Goal: Information Seeking & Learning: Learn about a topic

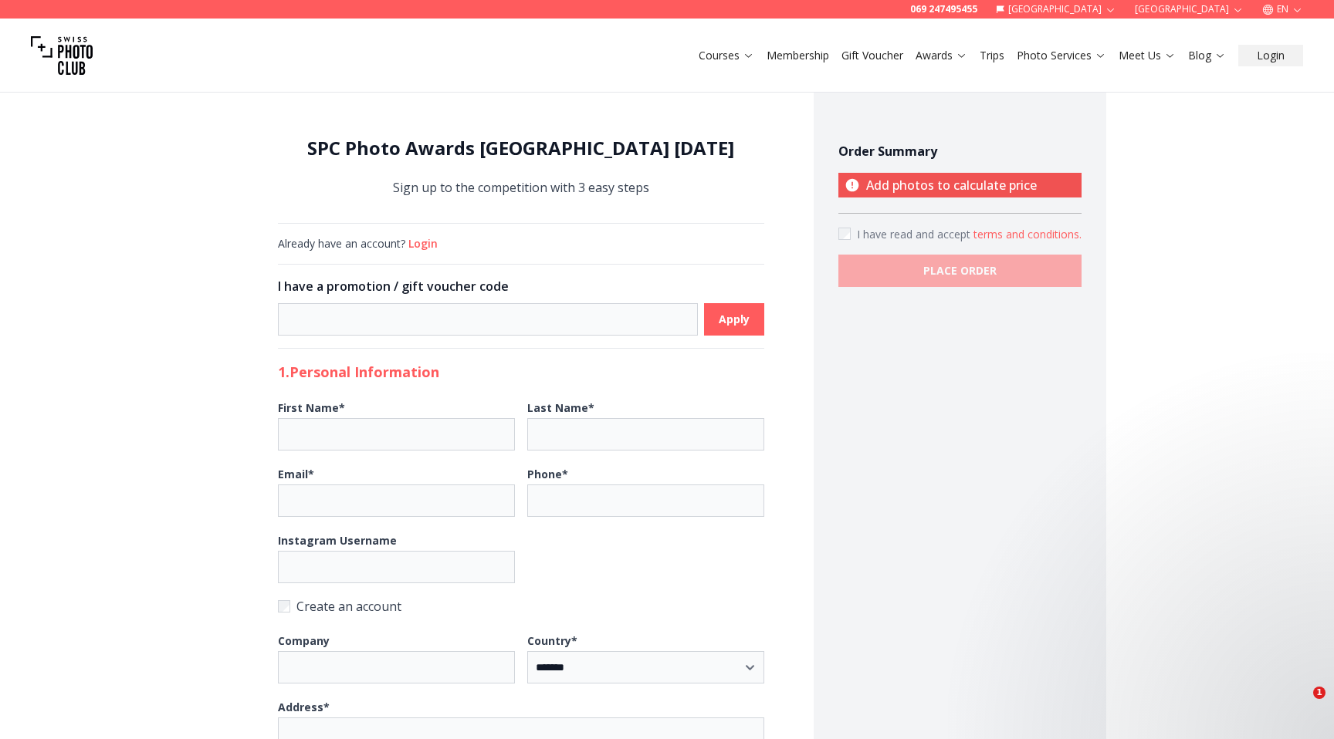
select select "*******"
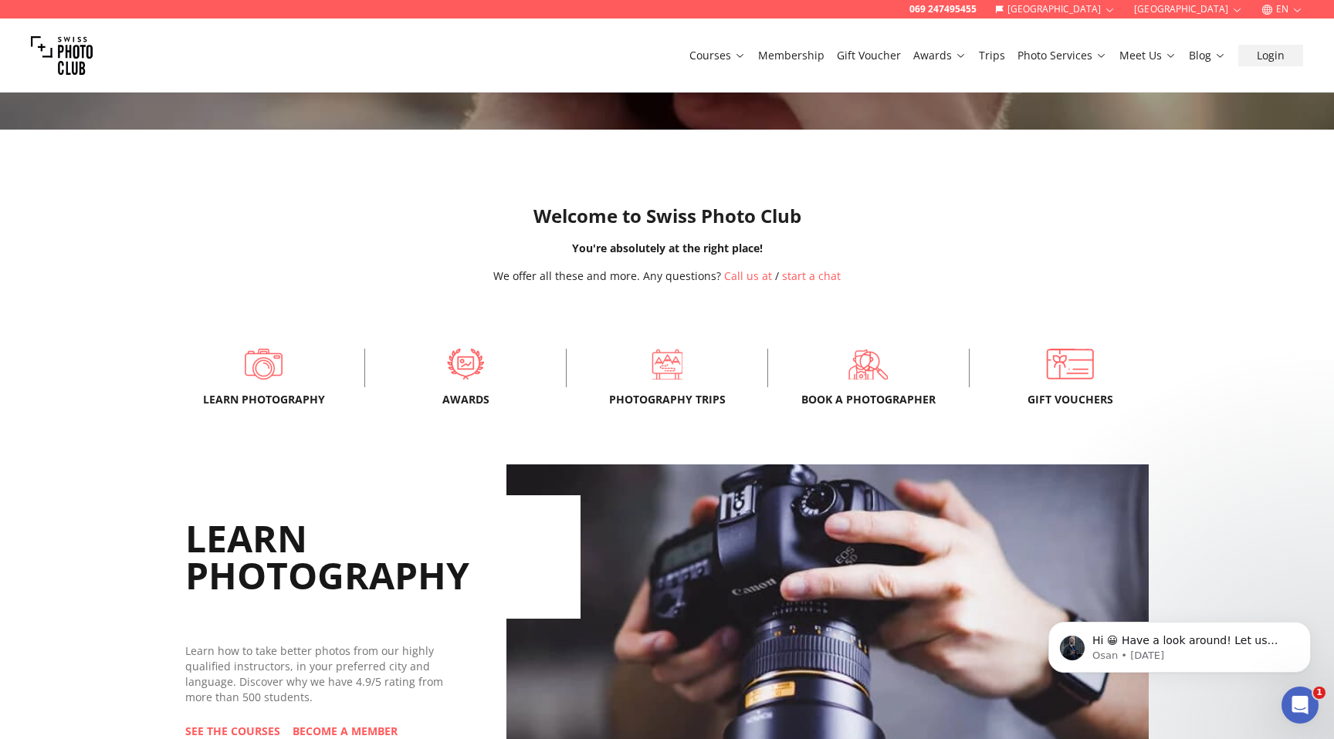
scroll to position [180, 0]
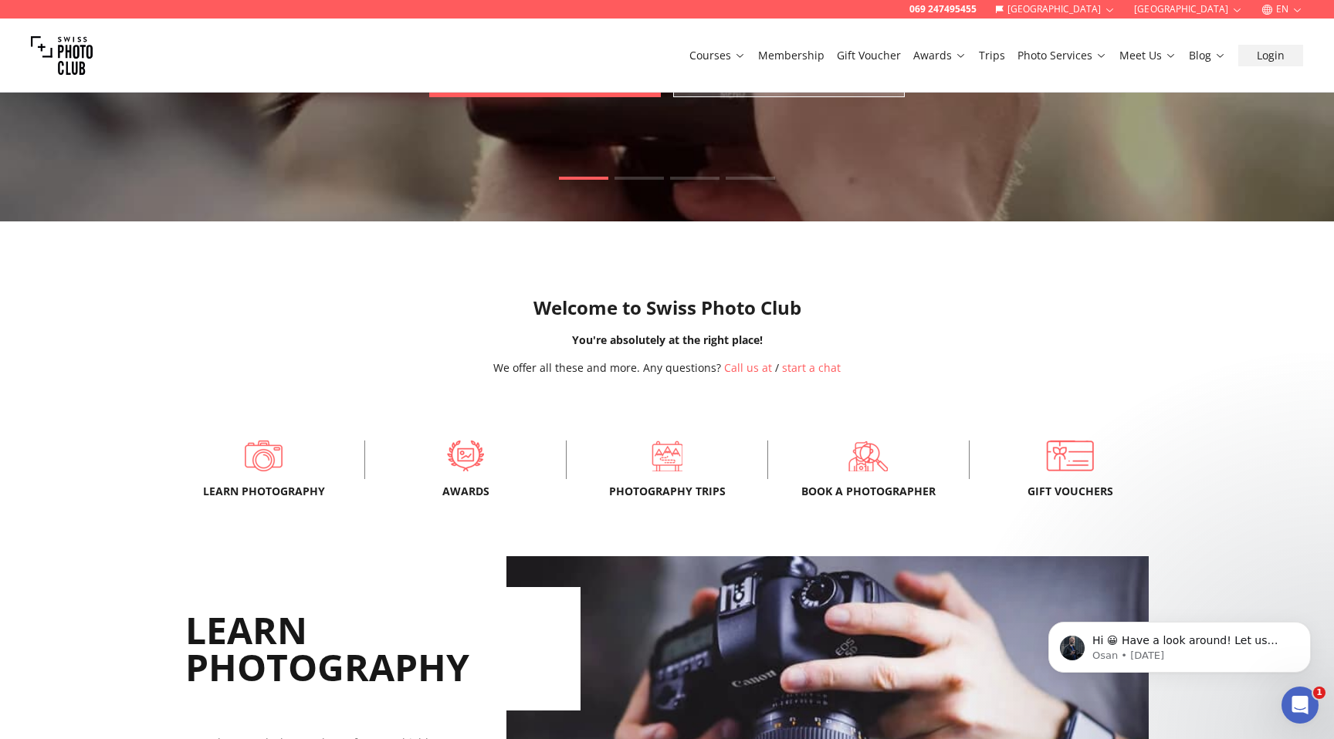
click at [797, 56] on link "Membership" at bounding box center [791, 55] width 66 height 15
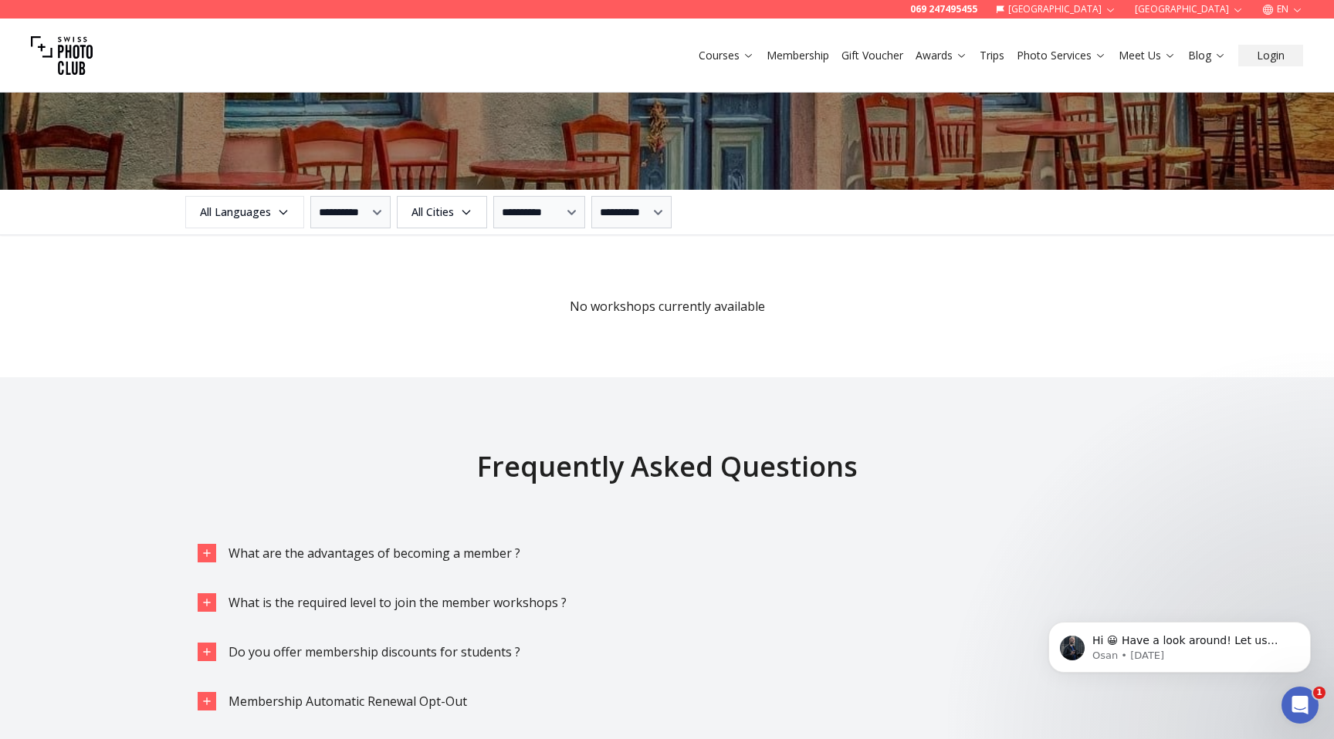
scroll to position [1785, 0]
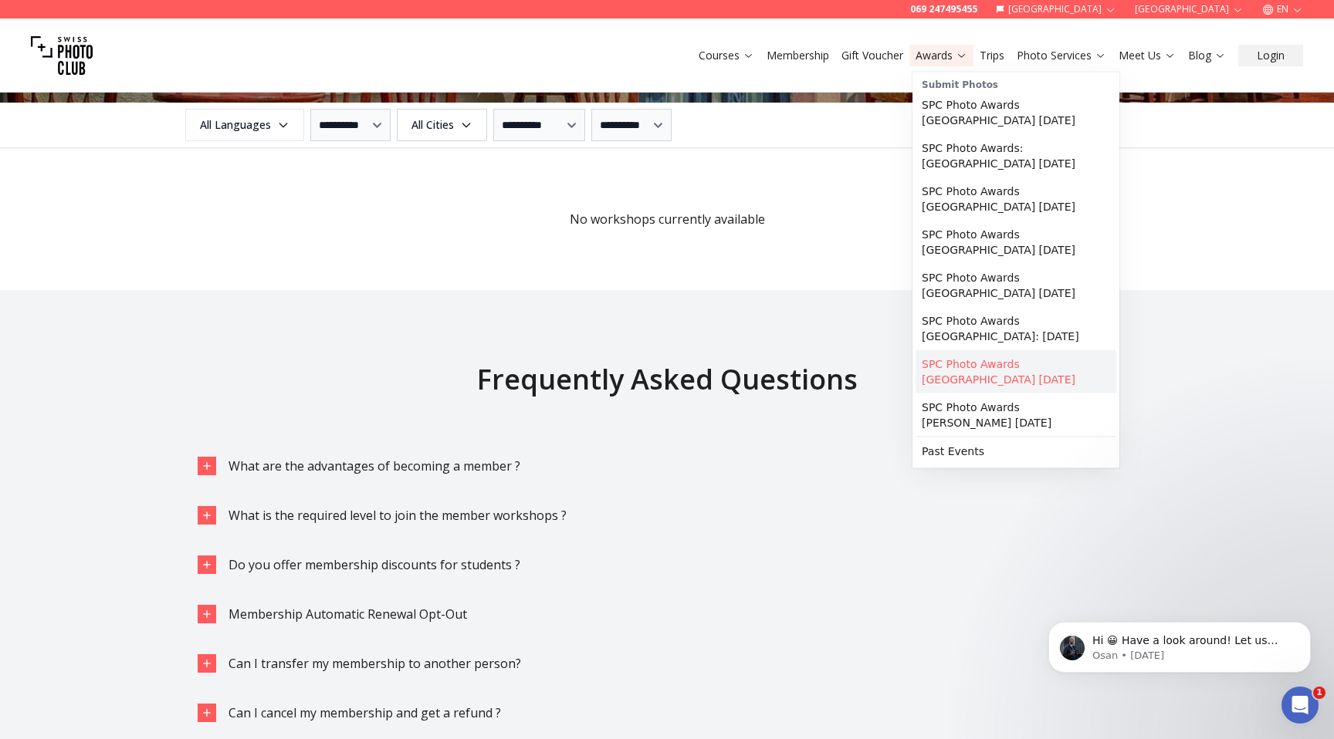
click at [942, 350] on link "SPC Photo Awards [GEOGRAPHIC_DATA] [DATE]" at bounding box center [1015, 371] width 201 height 43
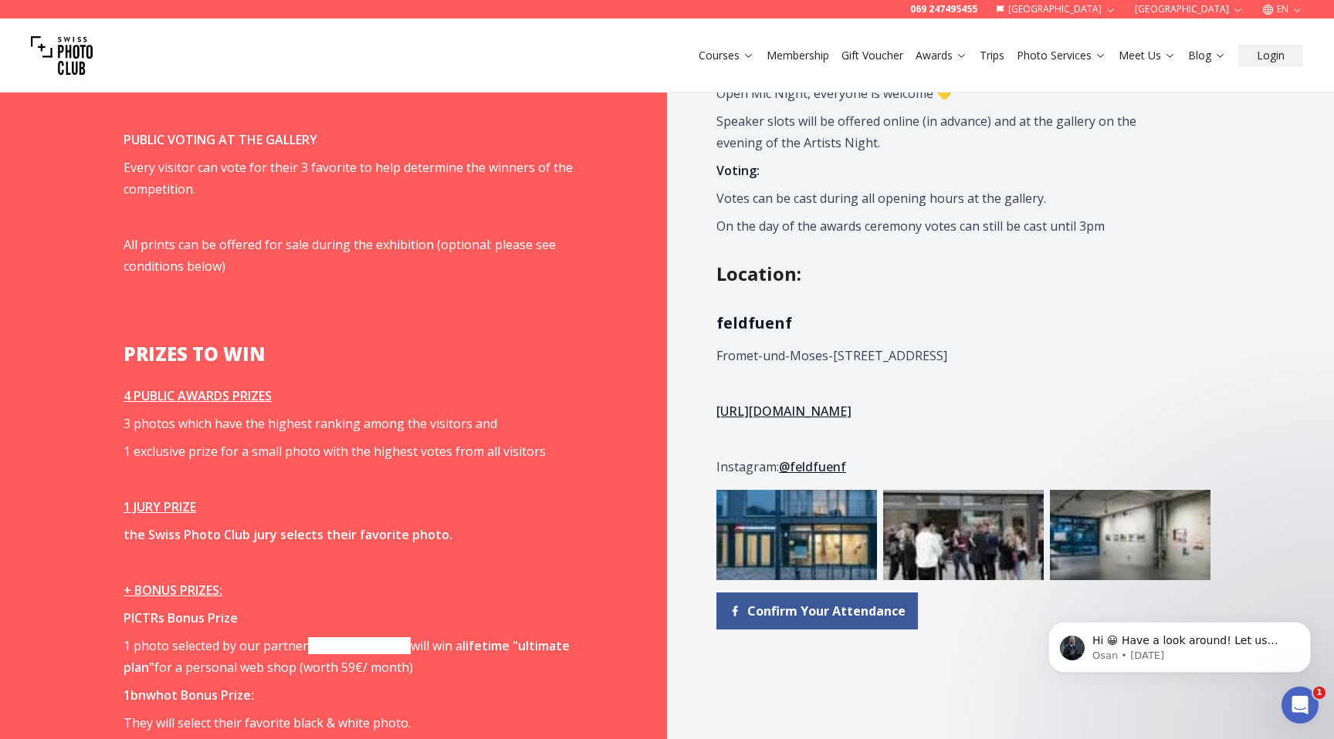
scroll to position [1733, 0]
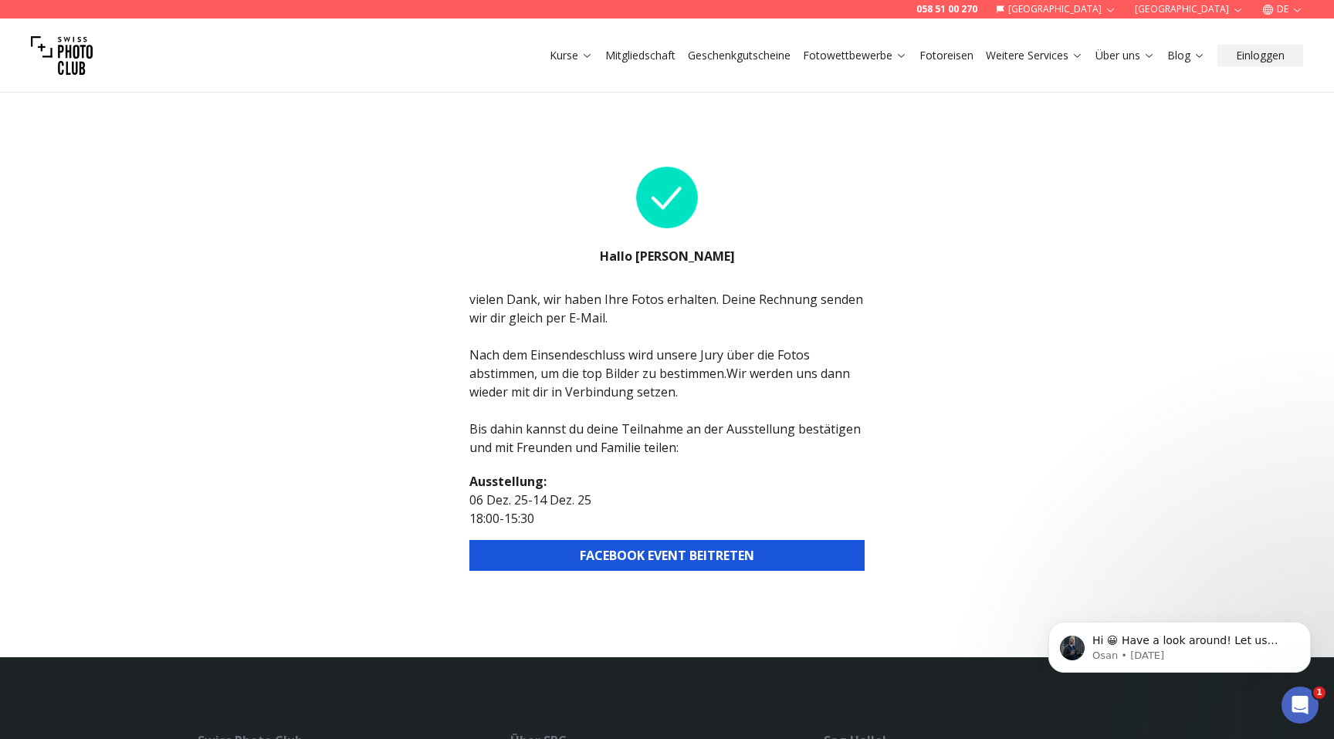
click at [637, 553] on button "FACEBOOK EVENT BEITRETEN" at bounding box center [666, 555] width 395 height 31
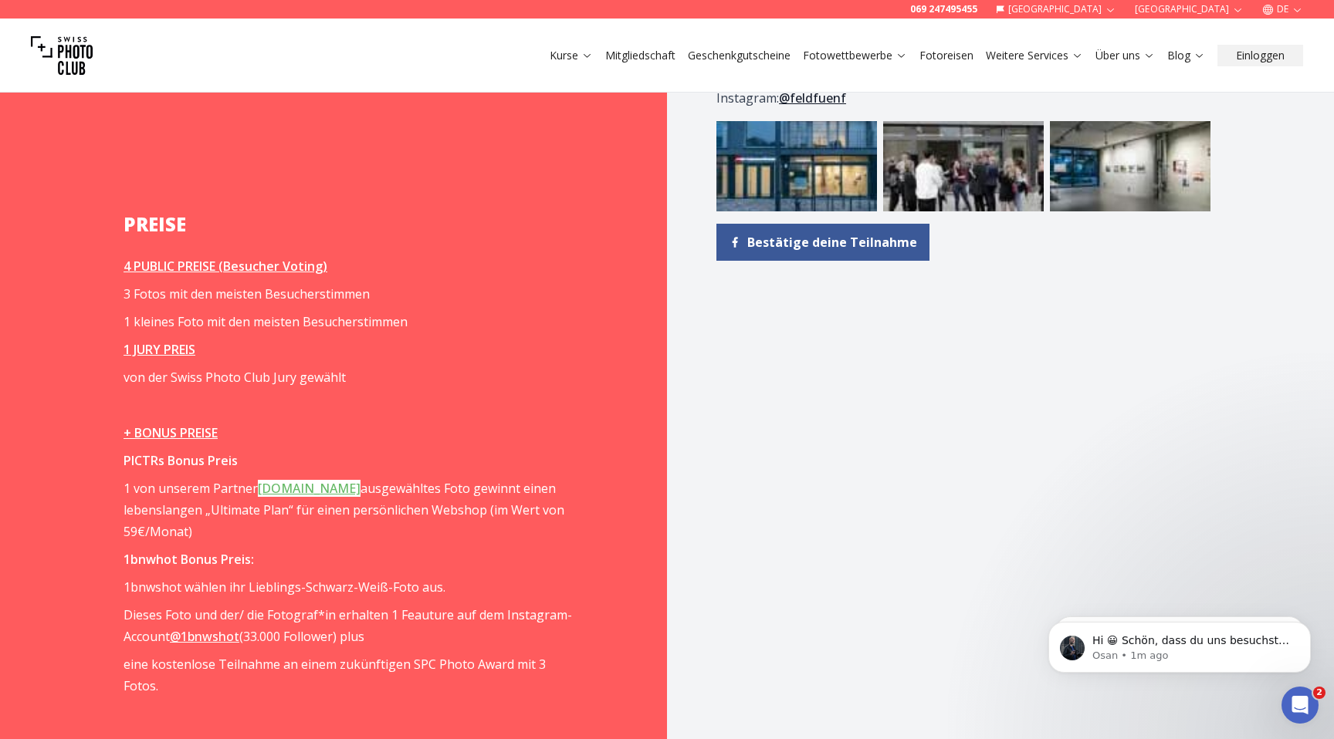
scroll to position [2169, 0]
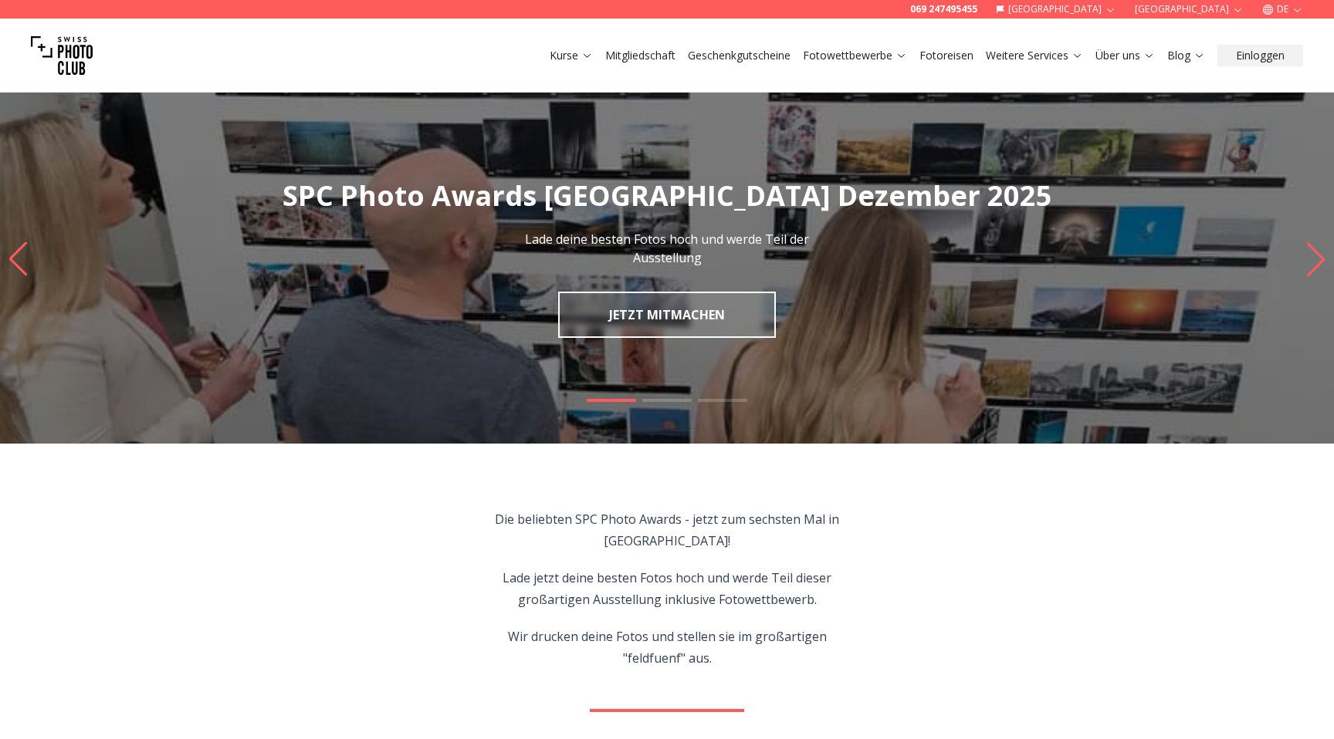
click at [1271, 15] on button "DE" at bounding box center [1282, 9] width 53 height 19
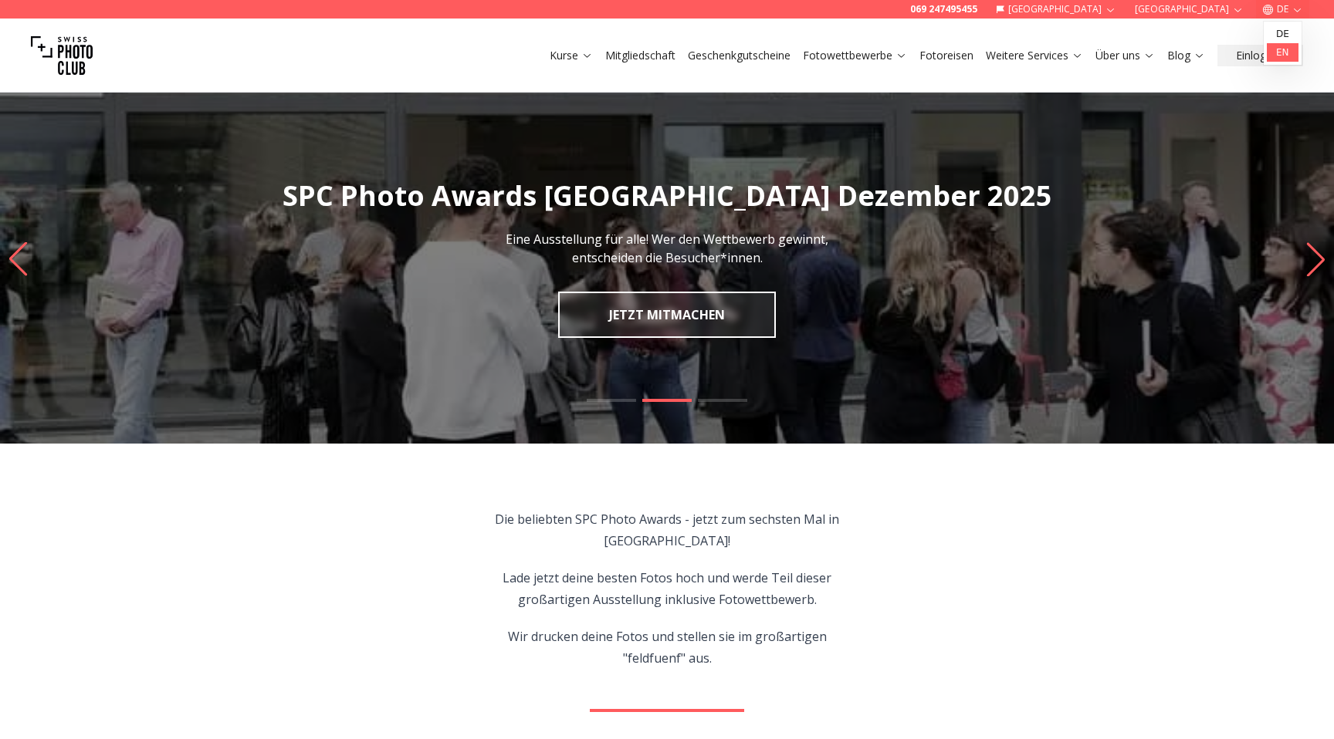
click at [1274, 52] on link "en" at bounding box center [1283, 52] width 32 height 19
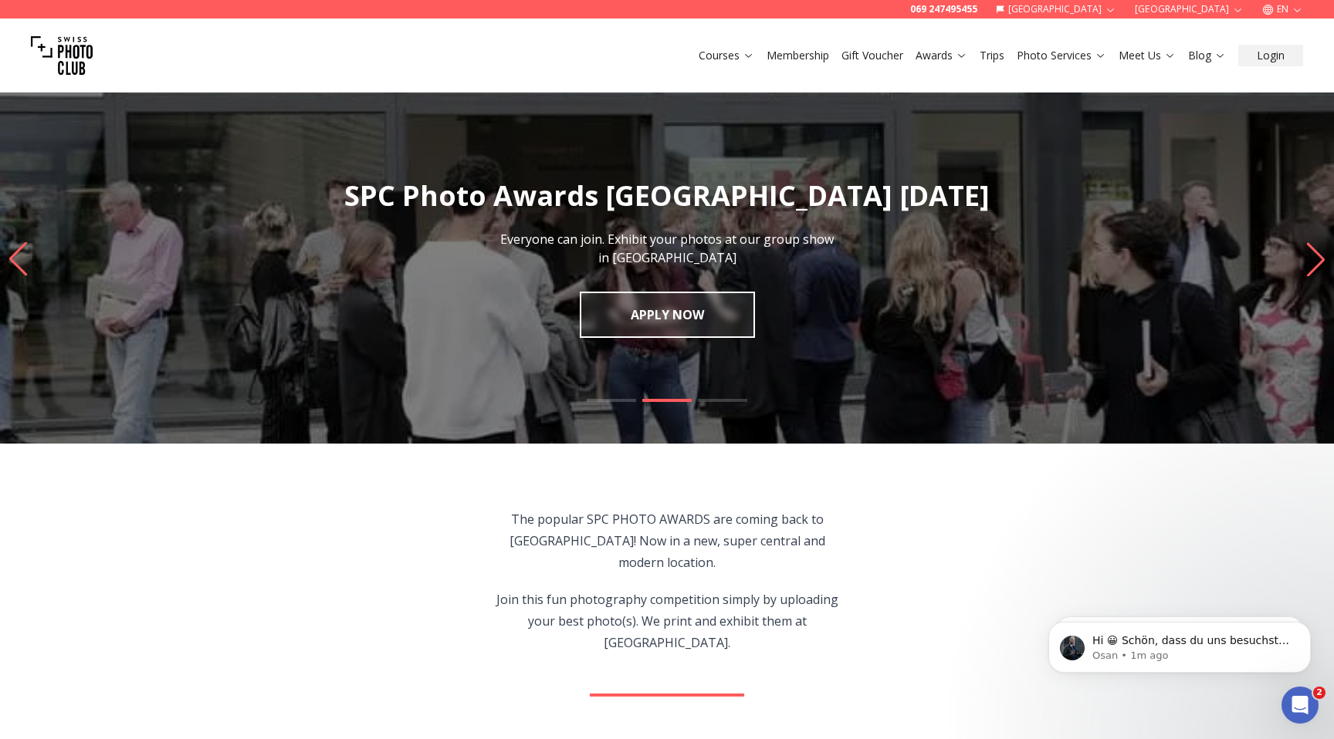
click at [987, 52] on link "Trips" at bounding box center [991, 55] width 25 height 15
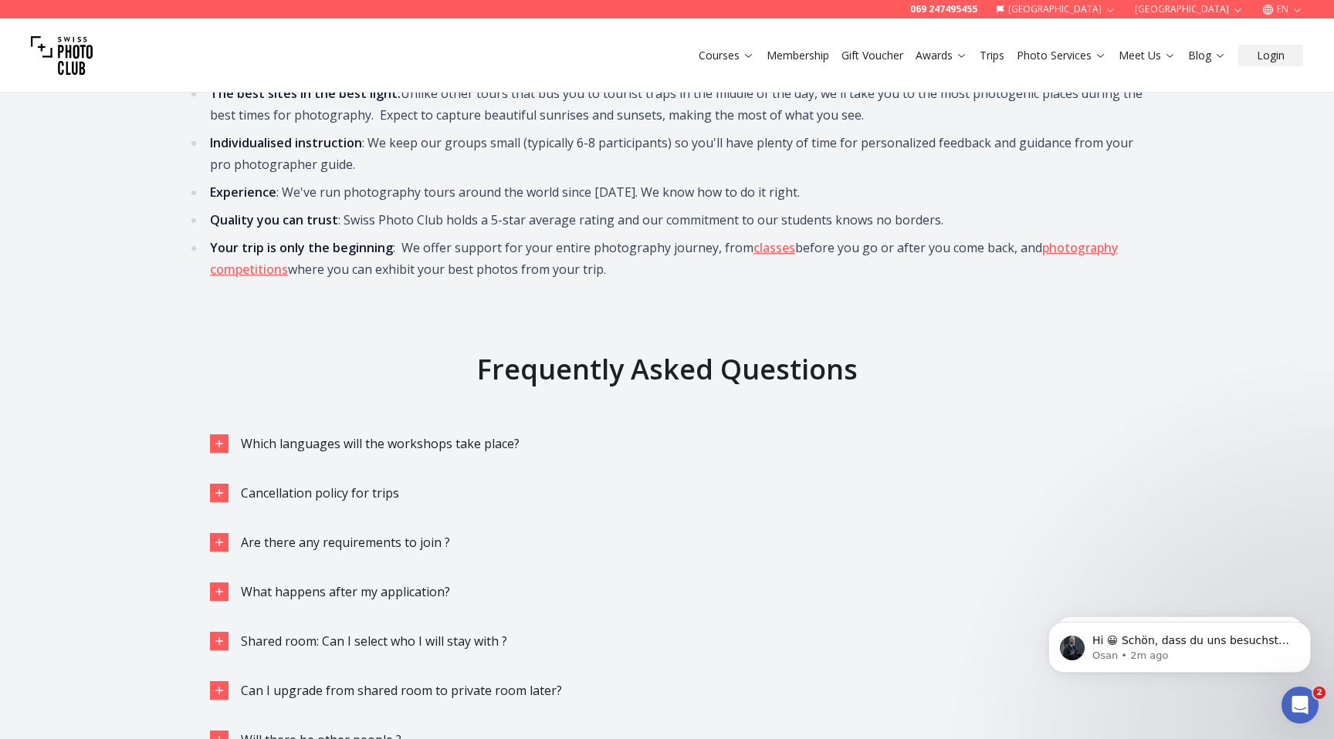
scroll to position [2838, 0]
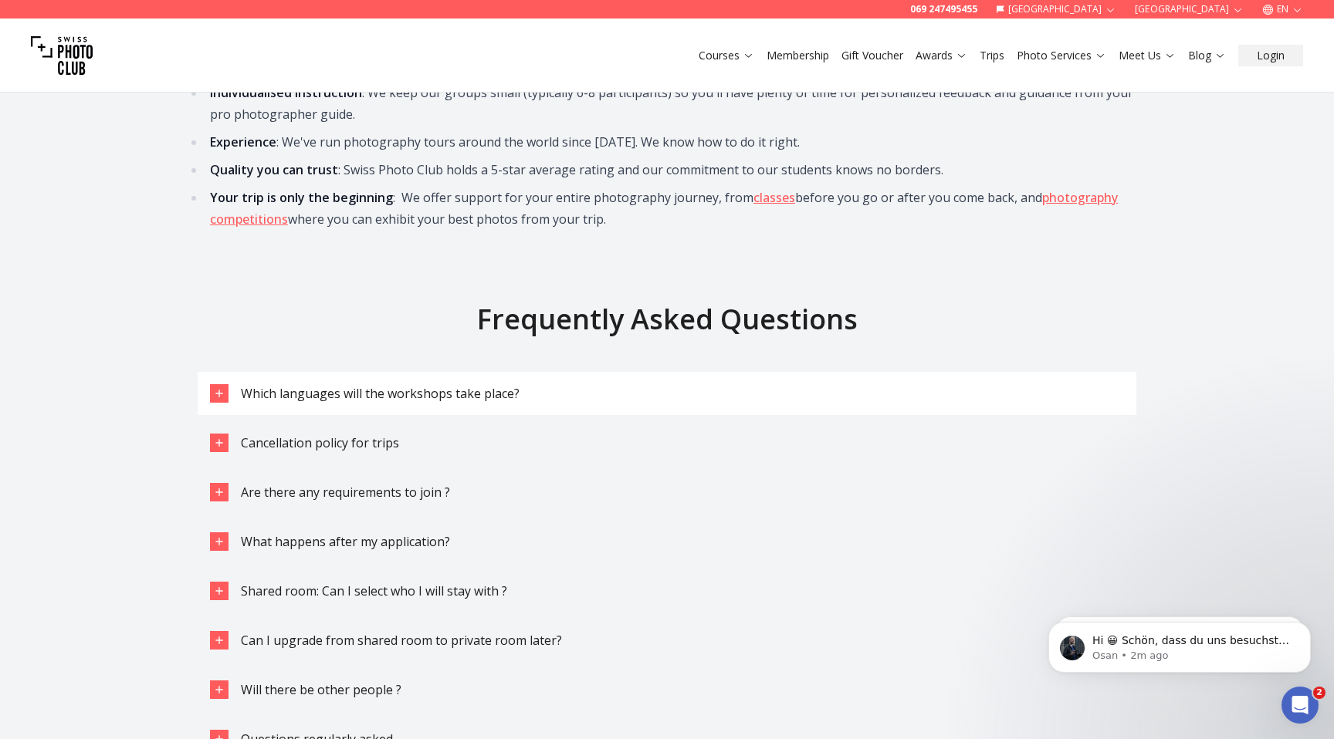
click at [462, 385] on span "Which languages will the workshops take place?" at bounding box center [380, 393] width 279 height 17
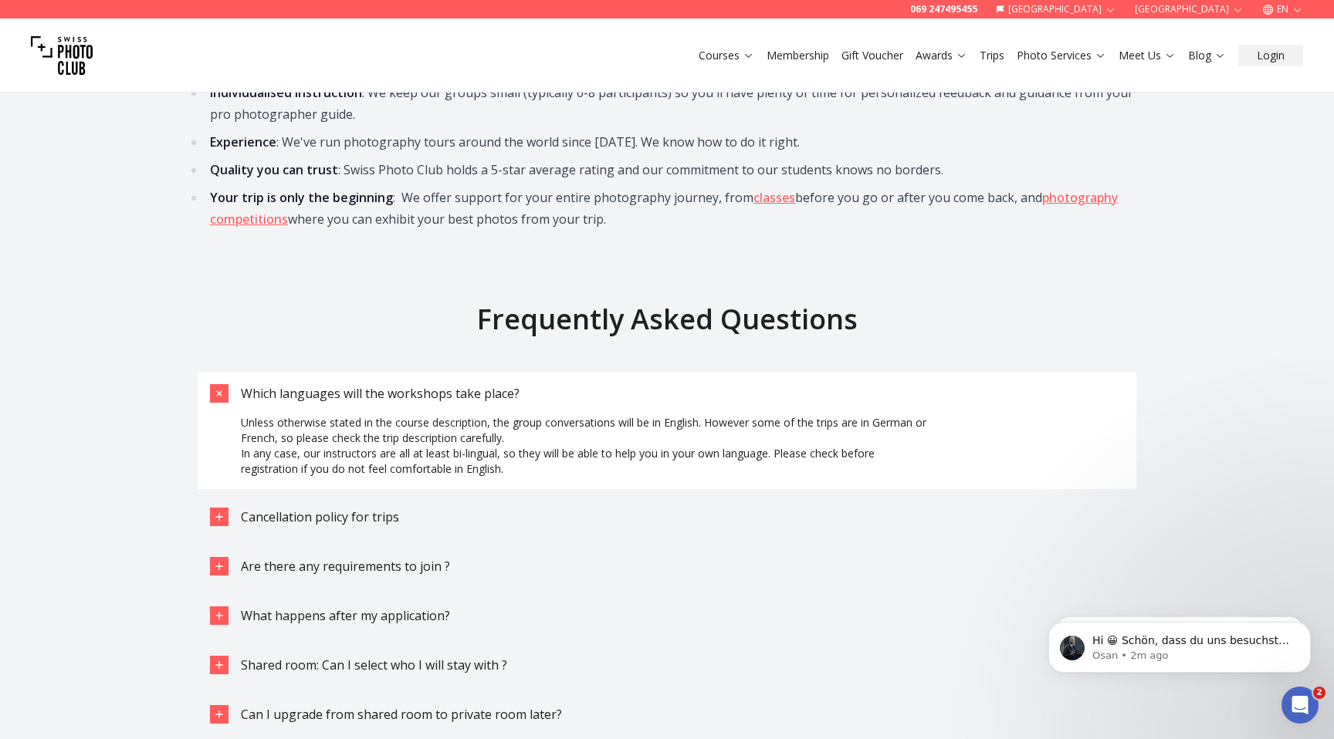
click at [462, 385] on span "Which languages will the workshops take place?" at bounding box center [380, 393] width 279 height 17
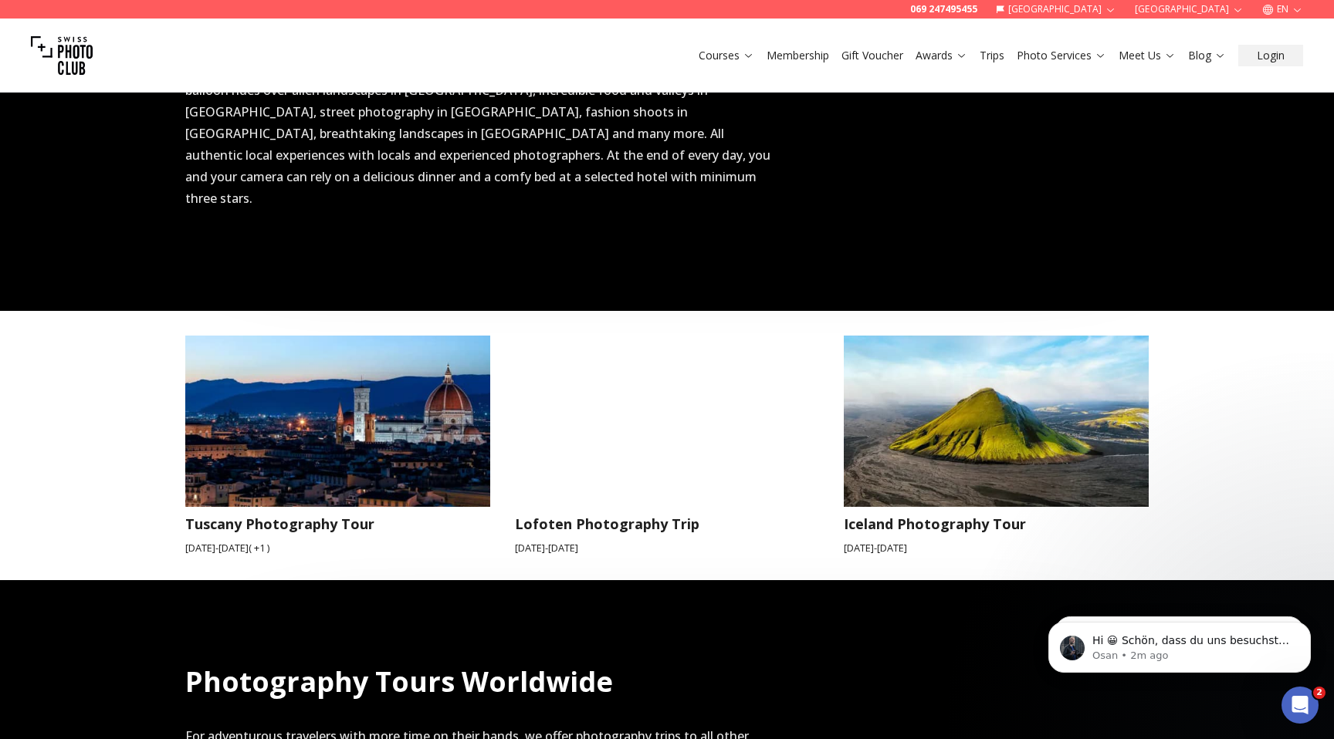
scroll to position [1159, 0]
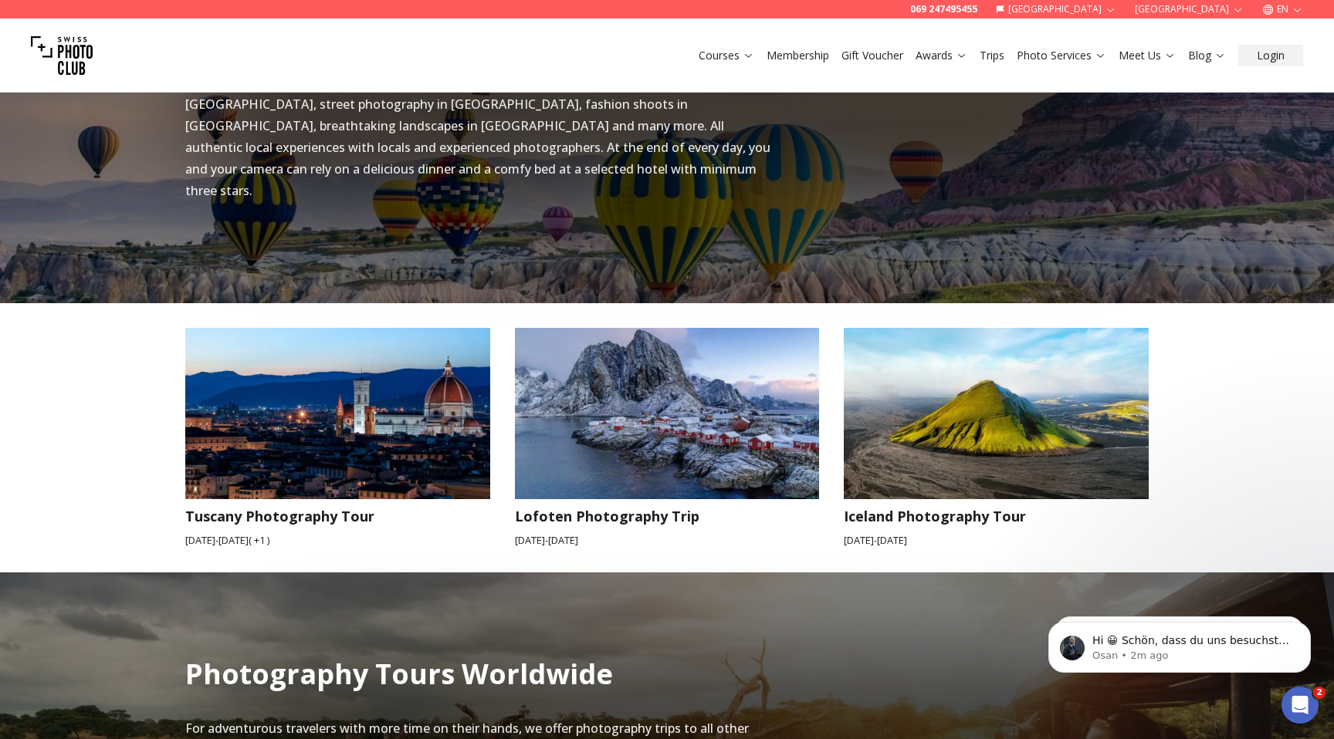
click at [713, 384] on img at bounding box center [666, 414] width 335 height 188
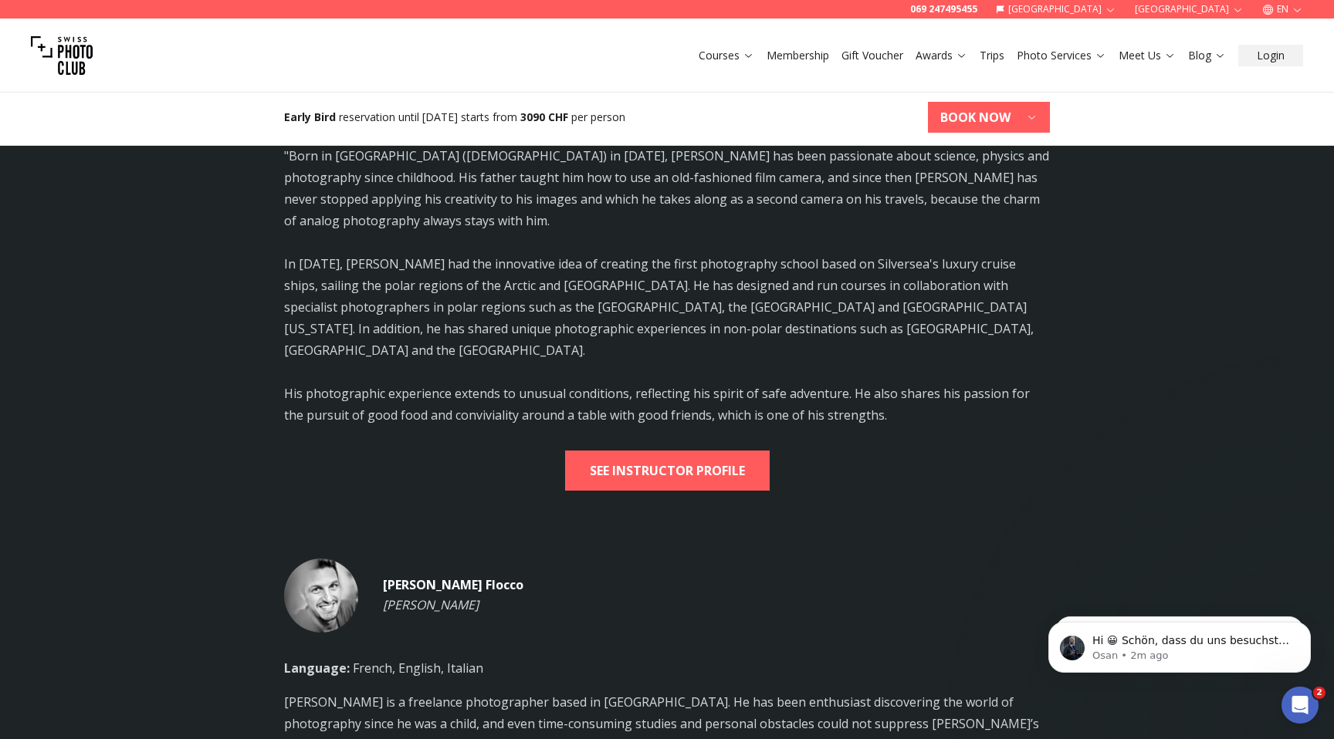
scroll to position [3262, 0]
